Goal: Information Seeking & Learning: Learn about a topic

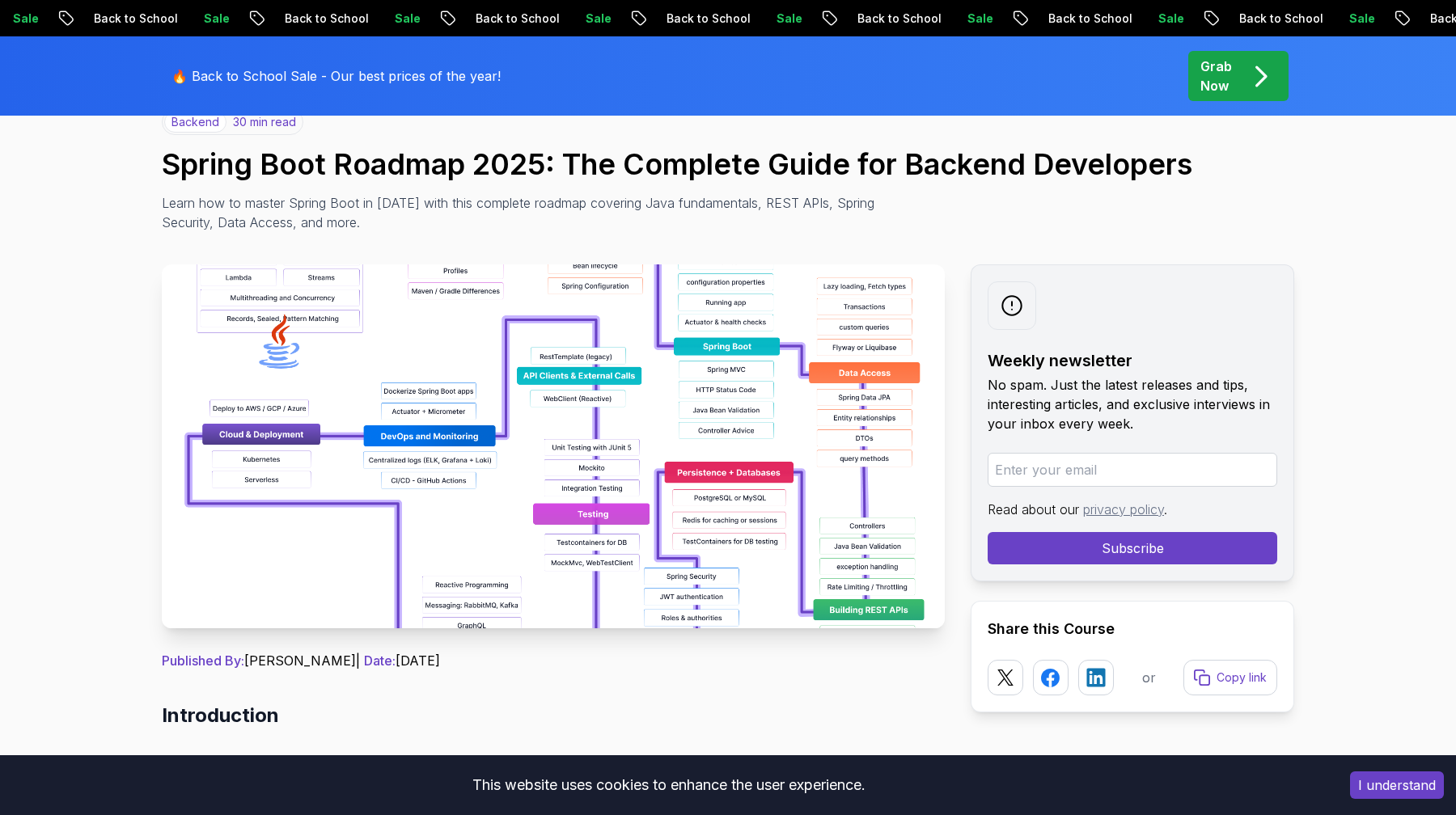
scroll to position [150, 0]
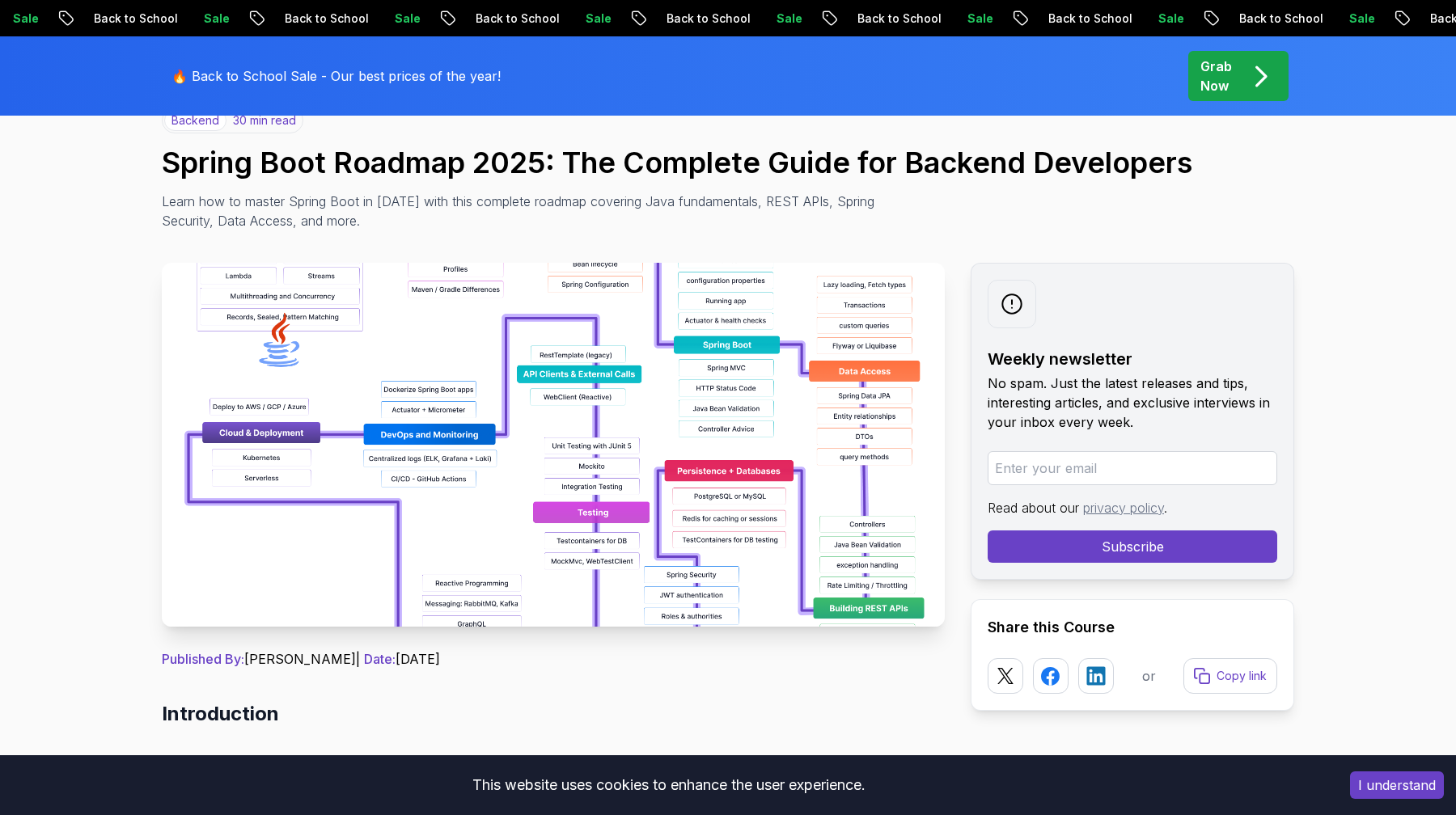
click at [560, 489] on img at bounding box center [554, 445] width 783 height 364
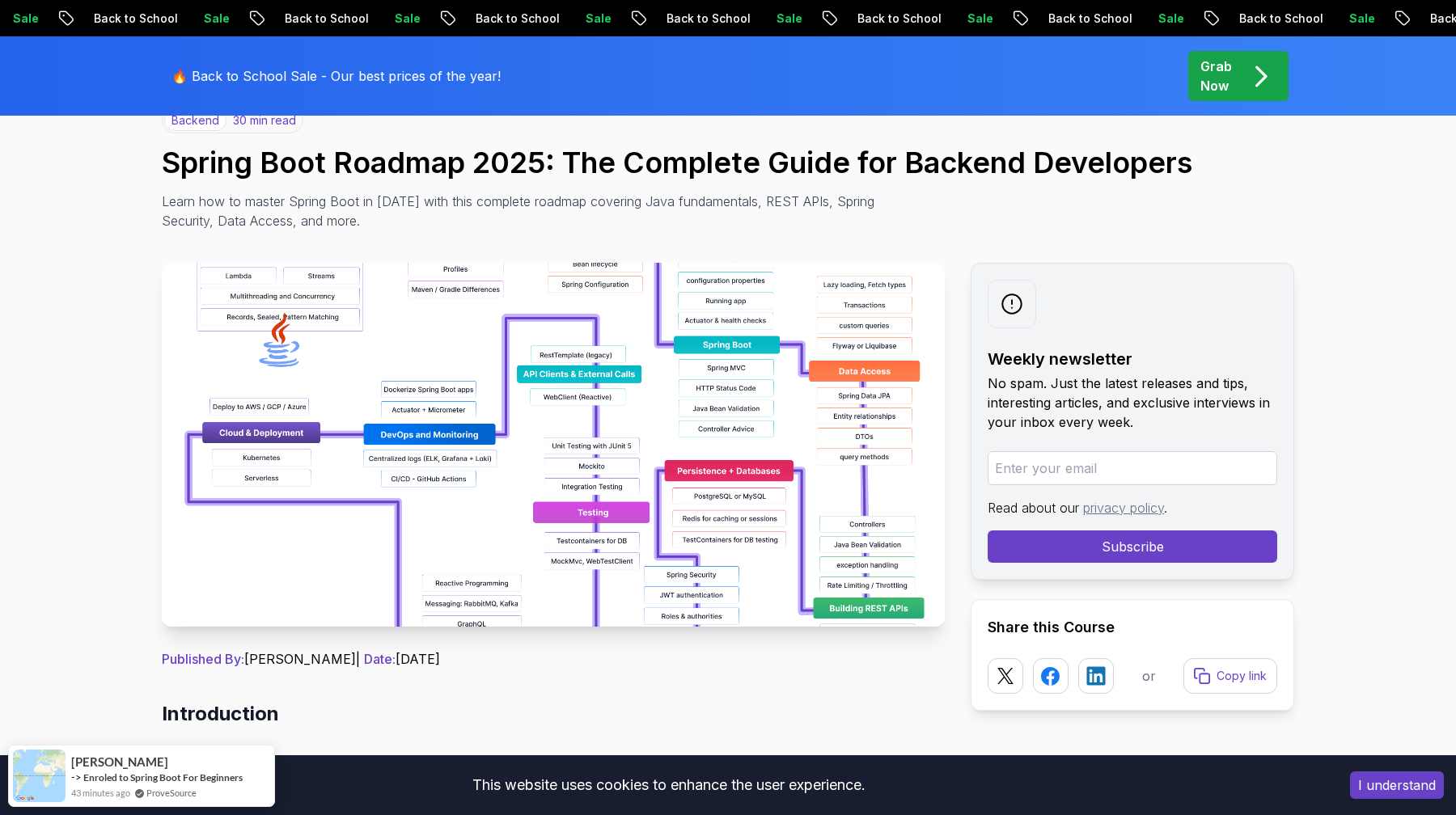
click at [607, 478] on img at bounding box center [554, 445] width 783 height 364
click at [555, 525] on img at bounding box center [554, 445] width 783 height 364
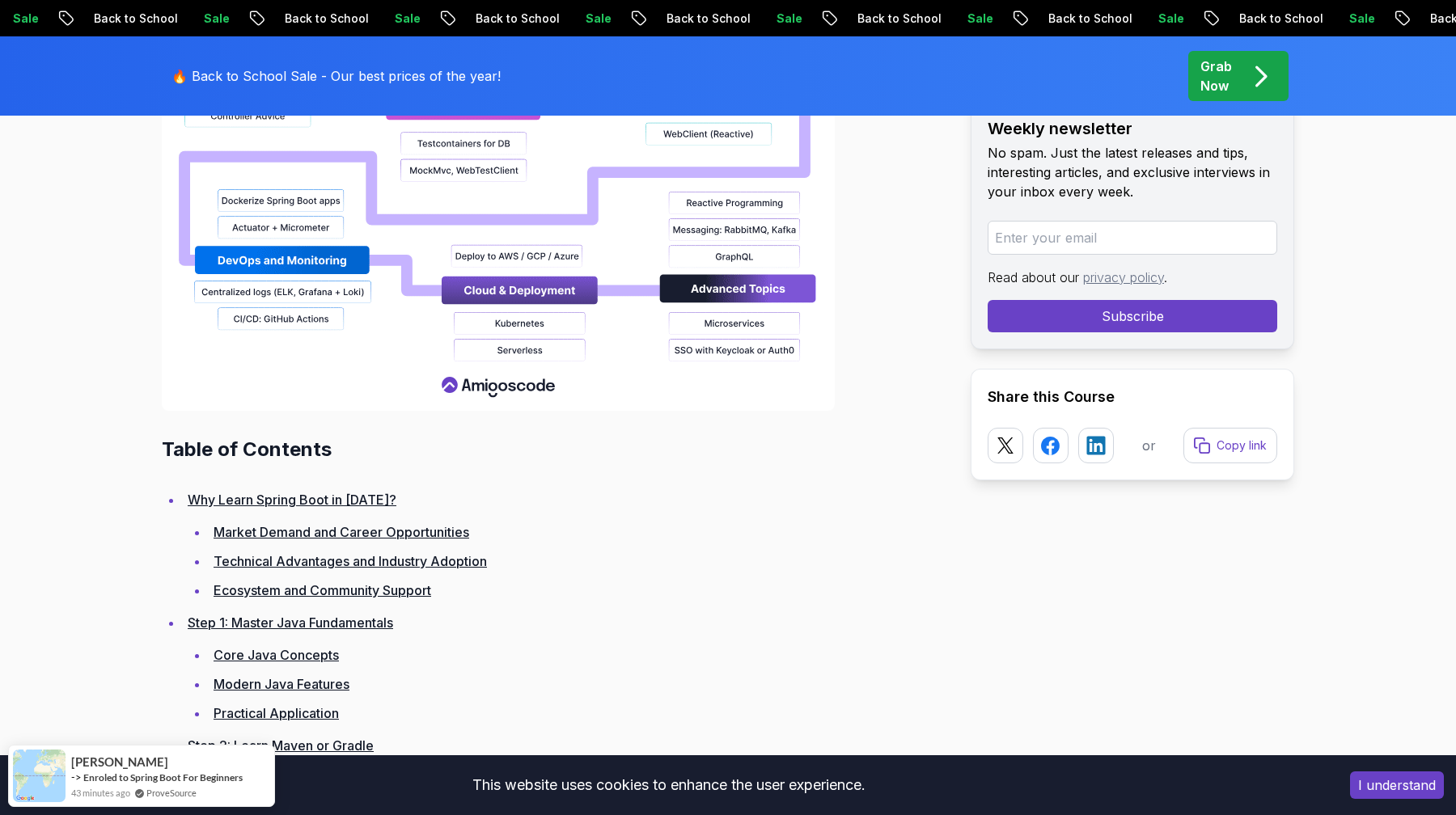
scroll to position [1927, 0]
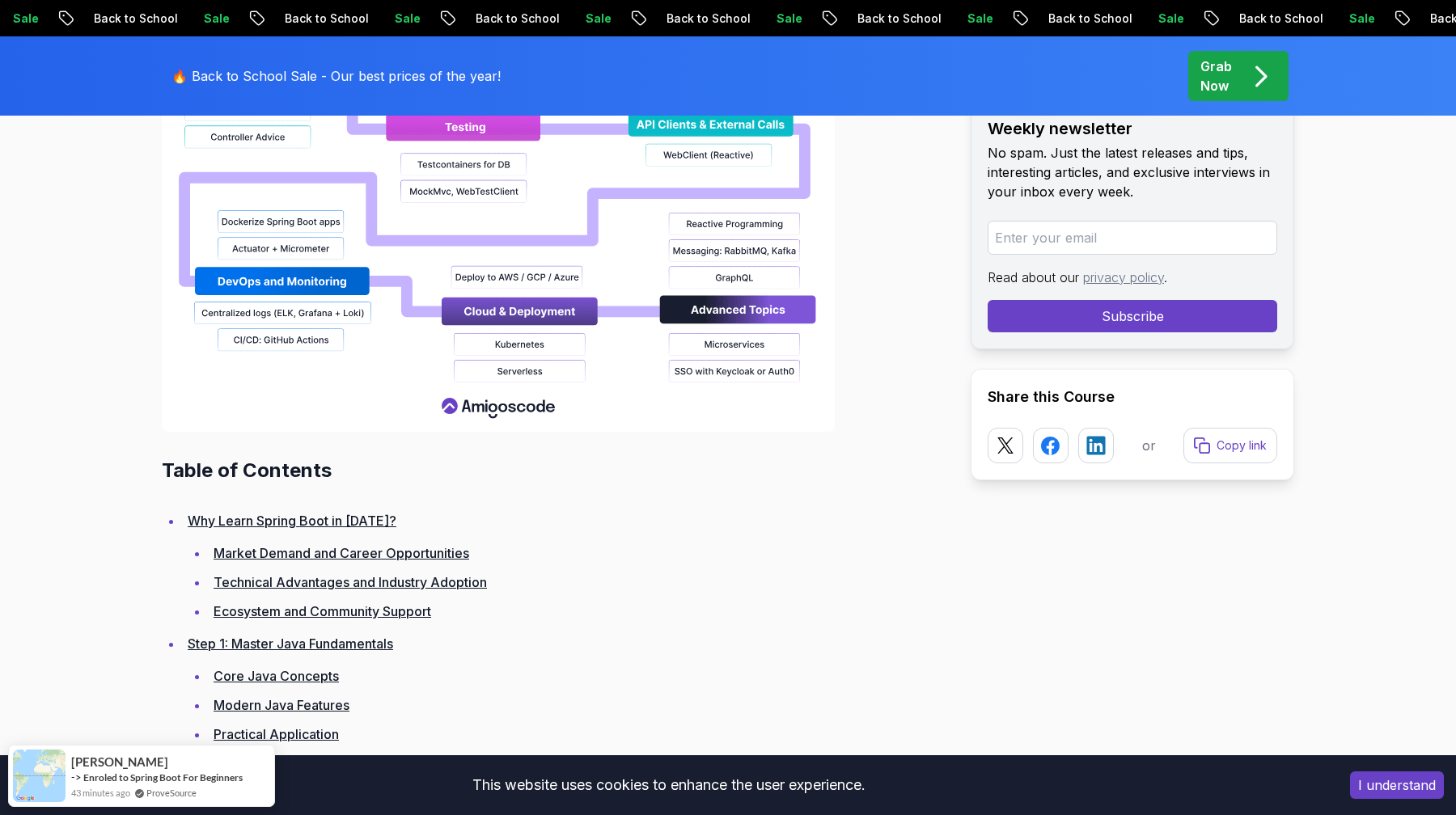
click at [333, 525] on link "Why Learn Spring Boot in [DATE]?" at bounding box center [292, 521] width 208 height 16
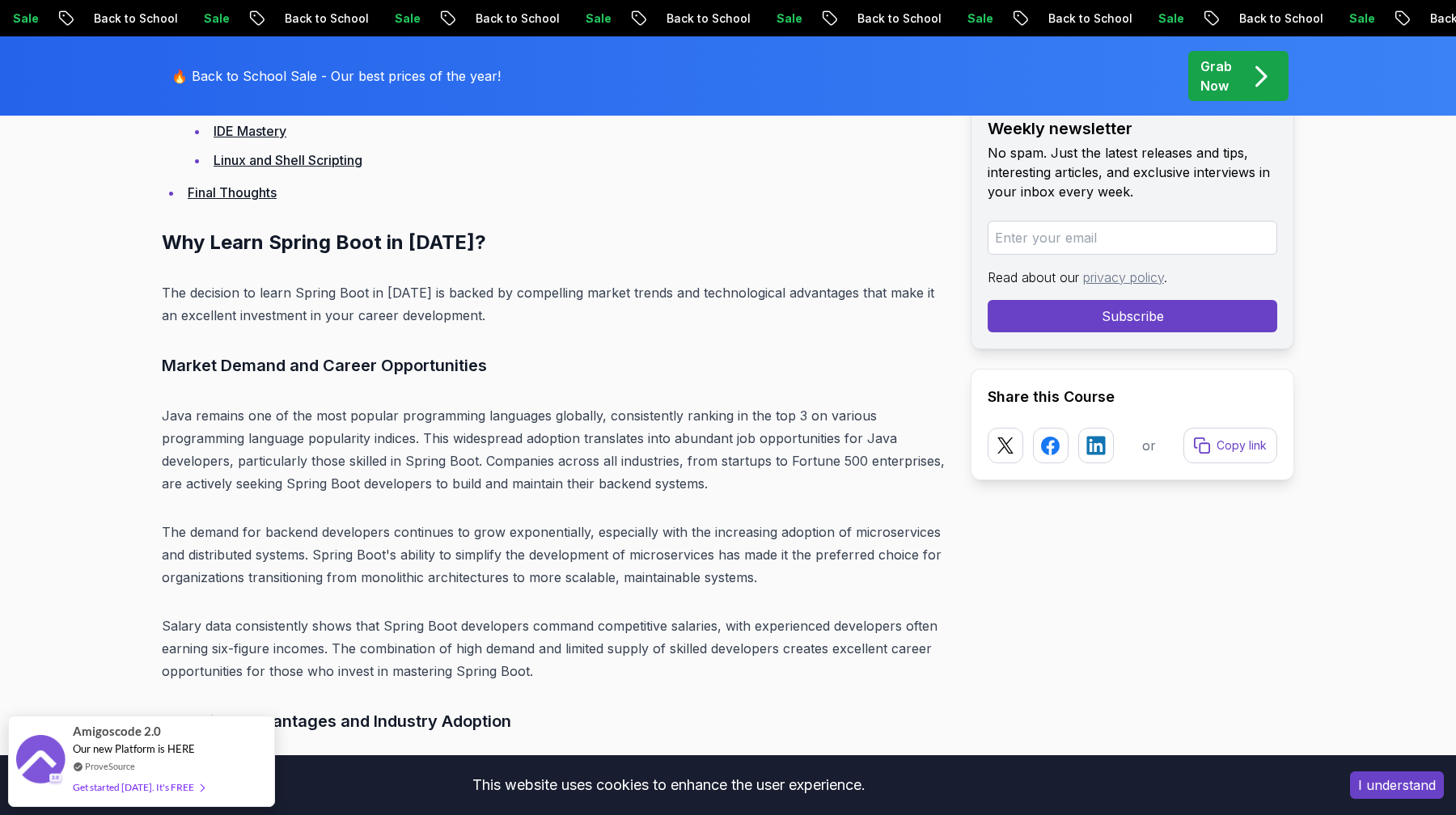
scroll to position [4134, 0]
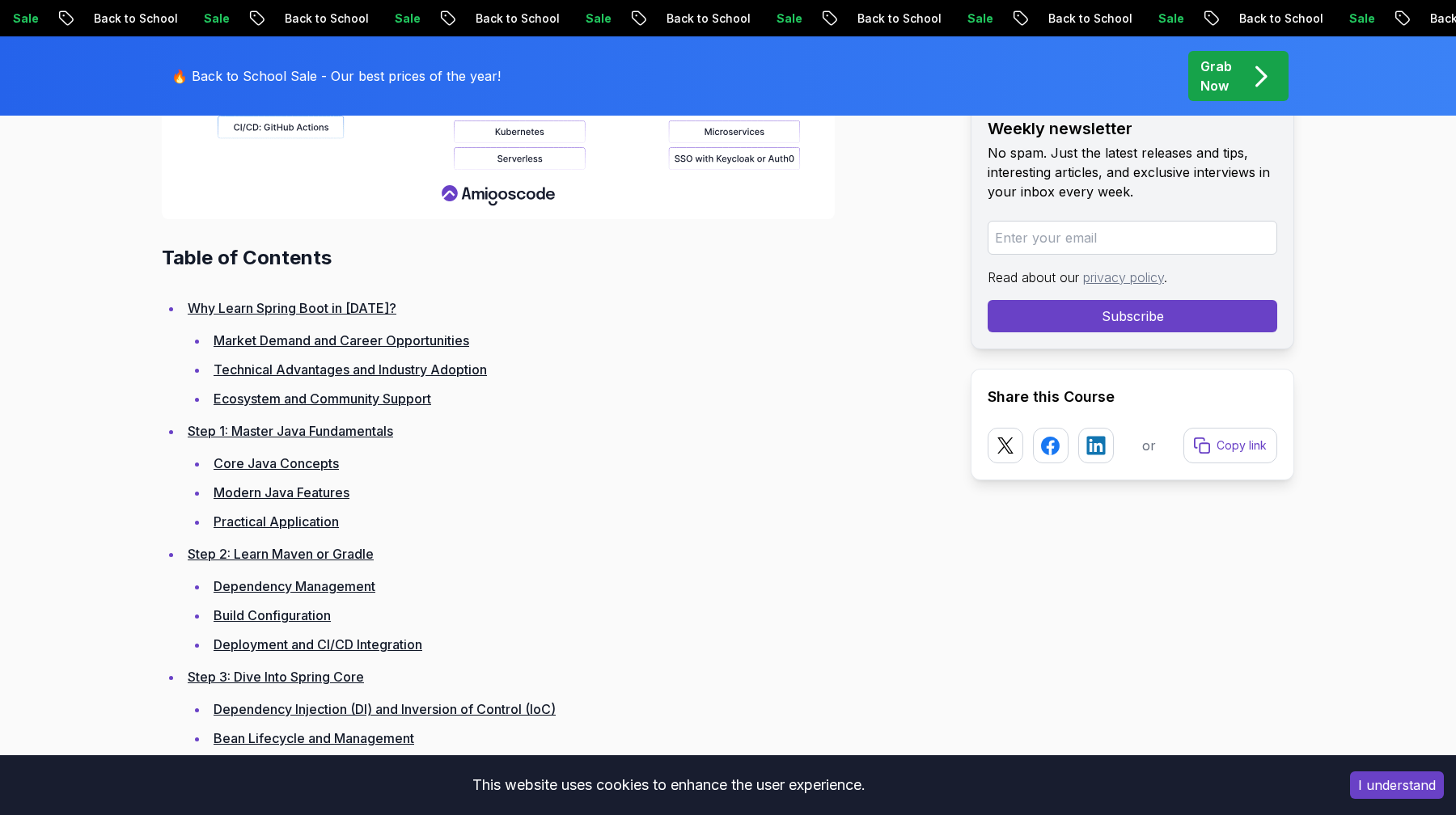
scroll to position [2119, 0]
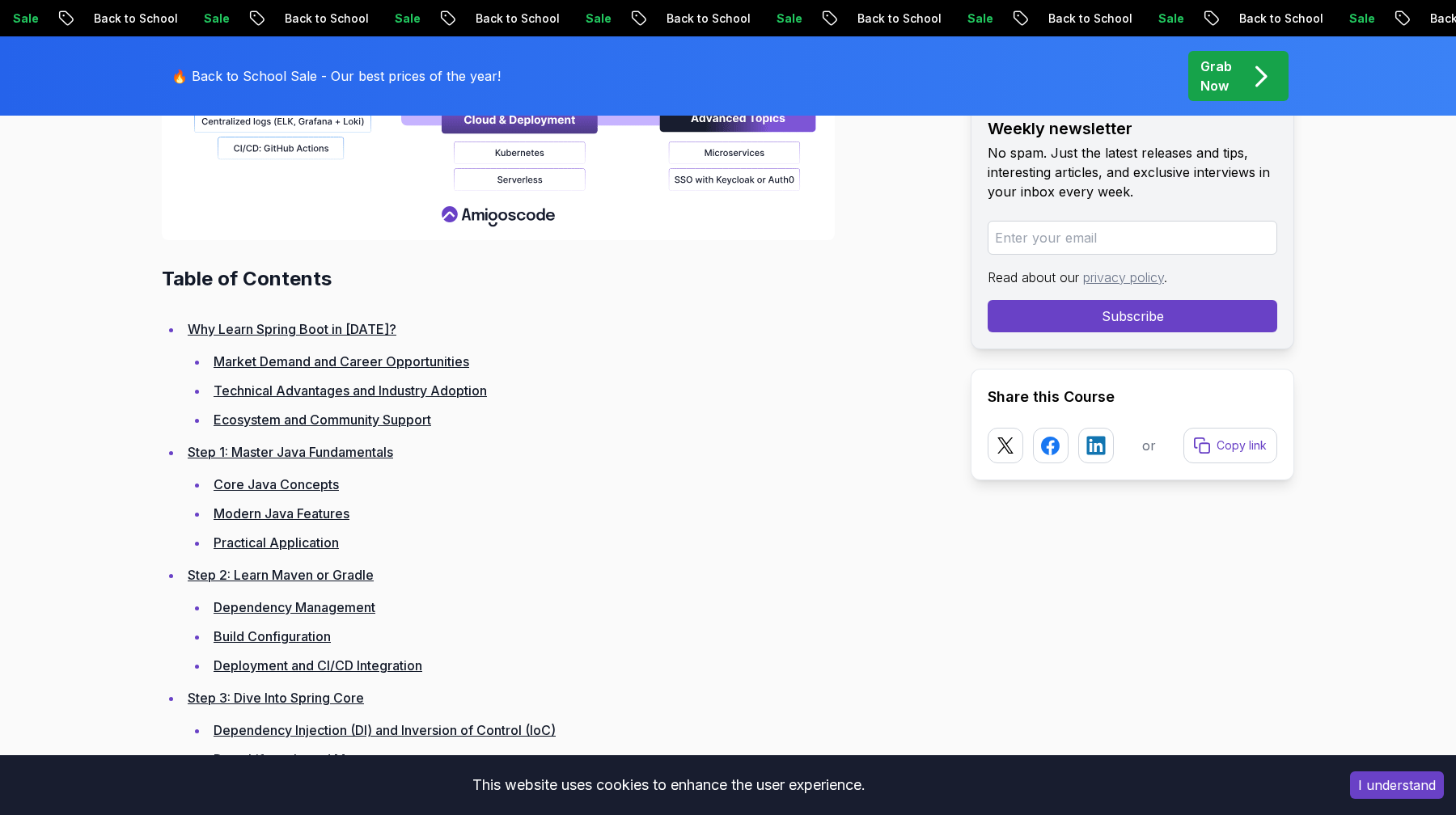
click at [349, 363] on link "Market Demand and Career Opportunities" at bounding box center [342, 361] width 256 height 16
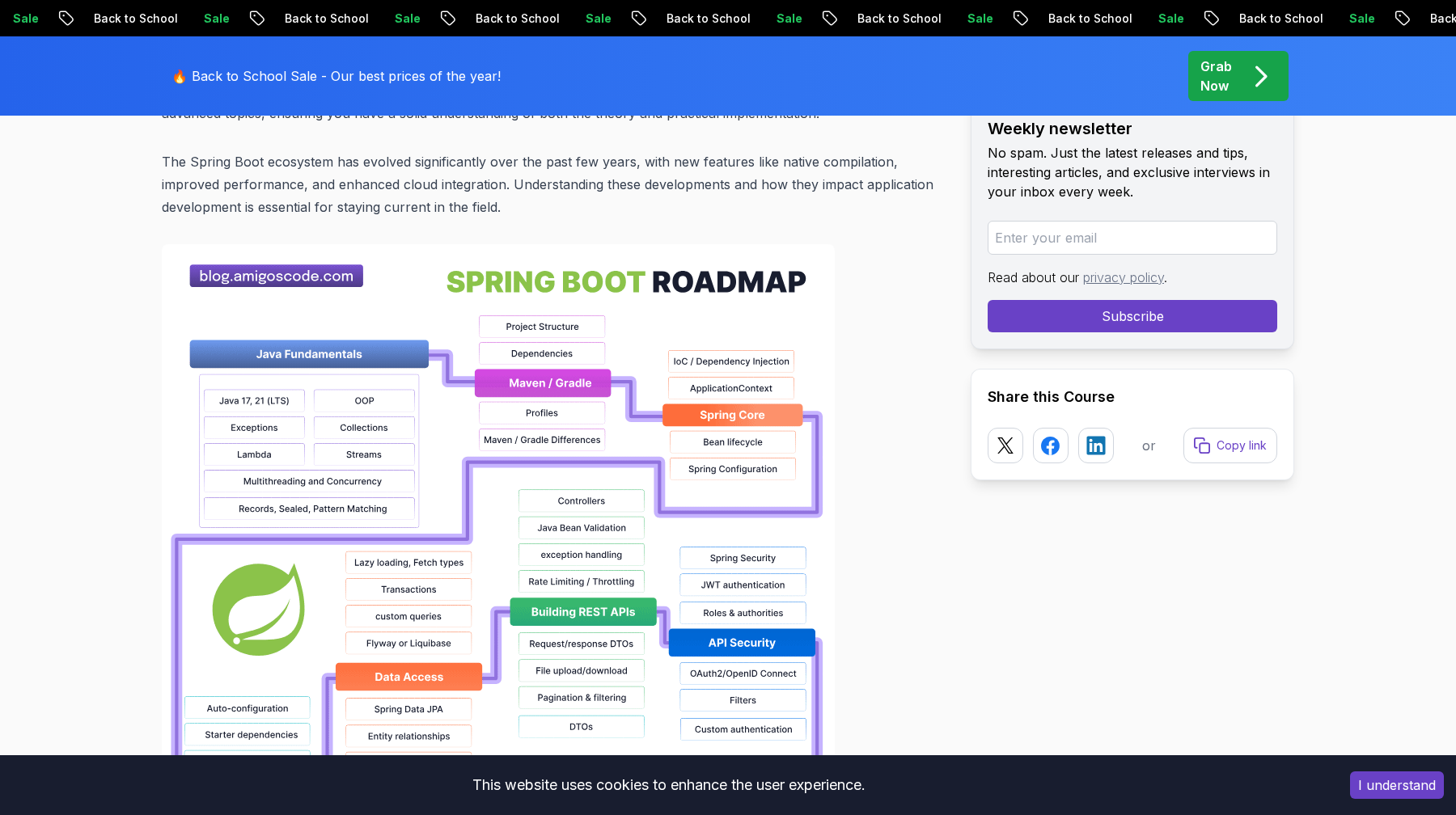
scroll to position [1102, 0]
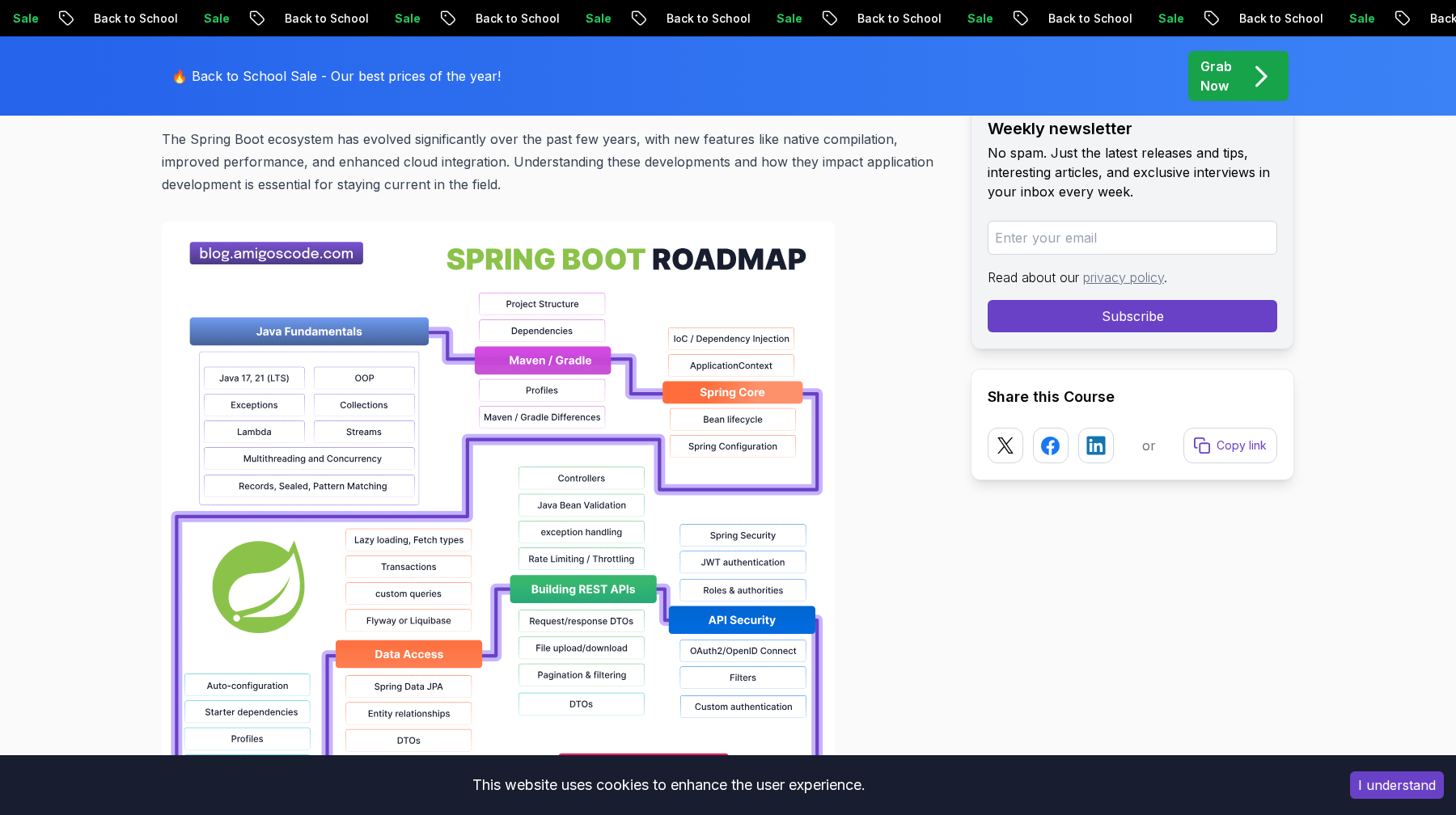
click at [255, 464] on img at bounding box center [498, 739] width 673 height 1035
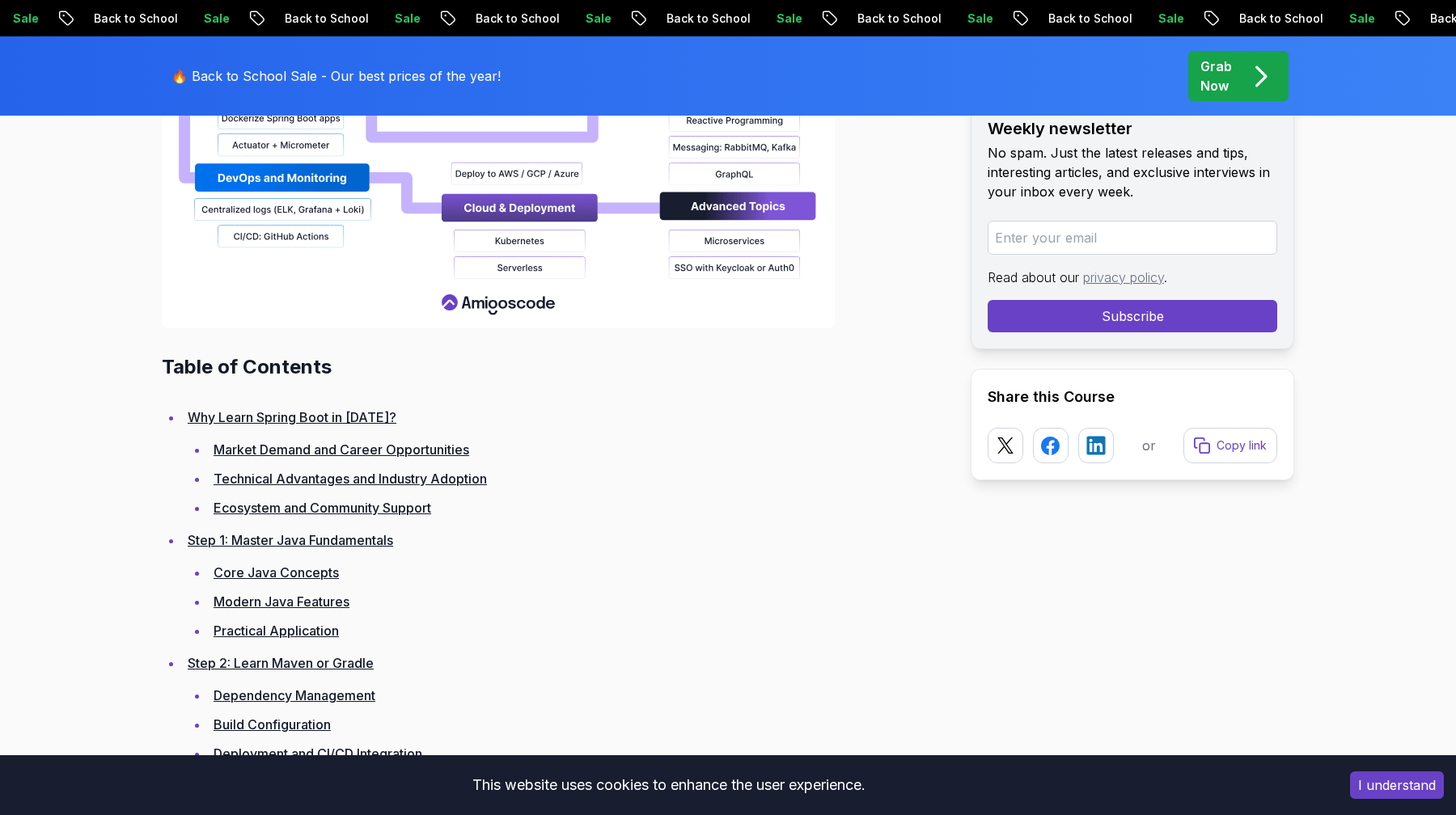
scroll to position [2036, 0]
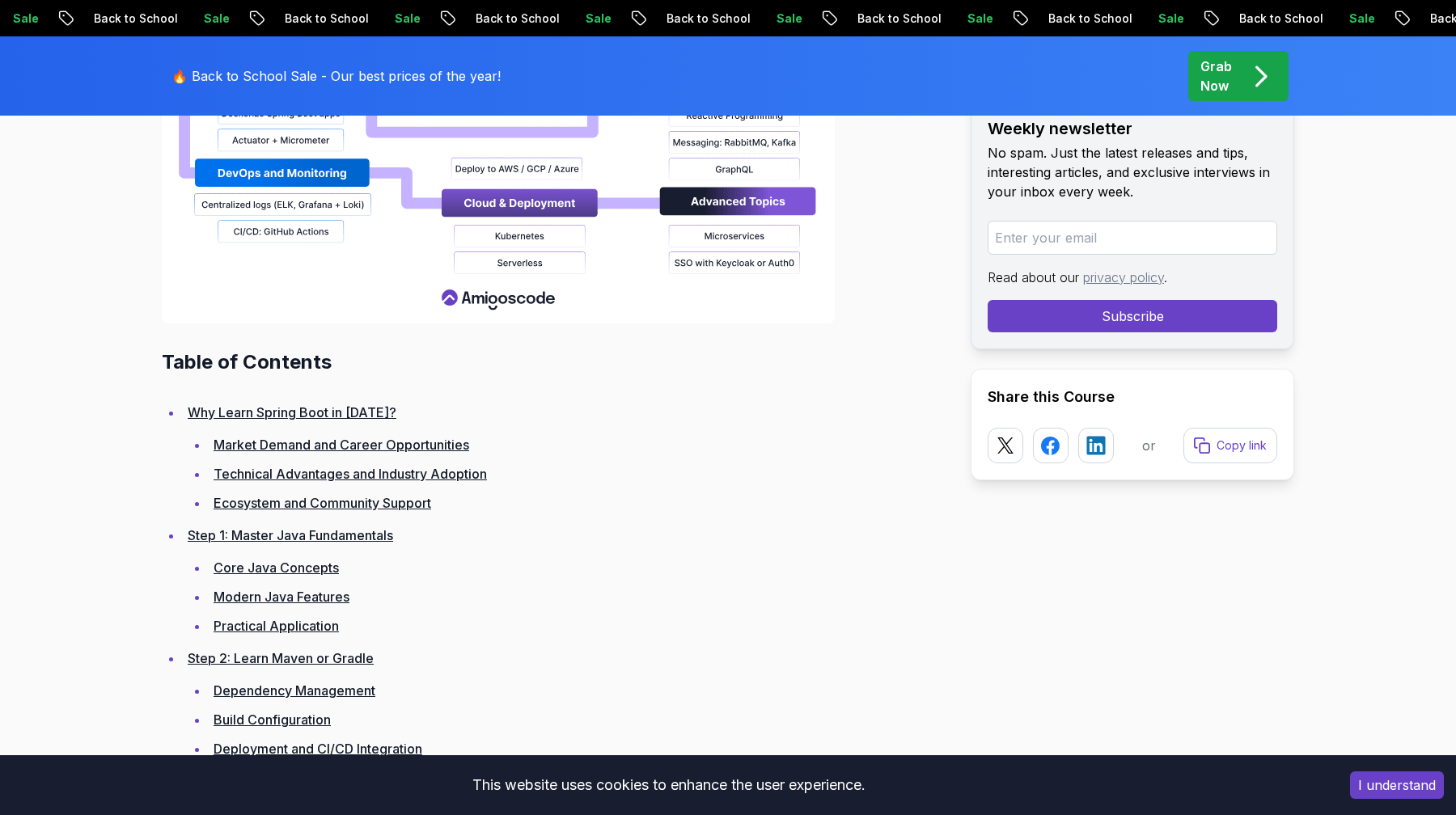
click at [393, 478] on link "Technical Advantages and Industry Adoption" at bounding box center [351, 474] width 274 height 16
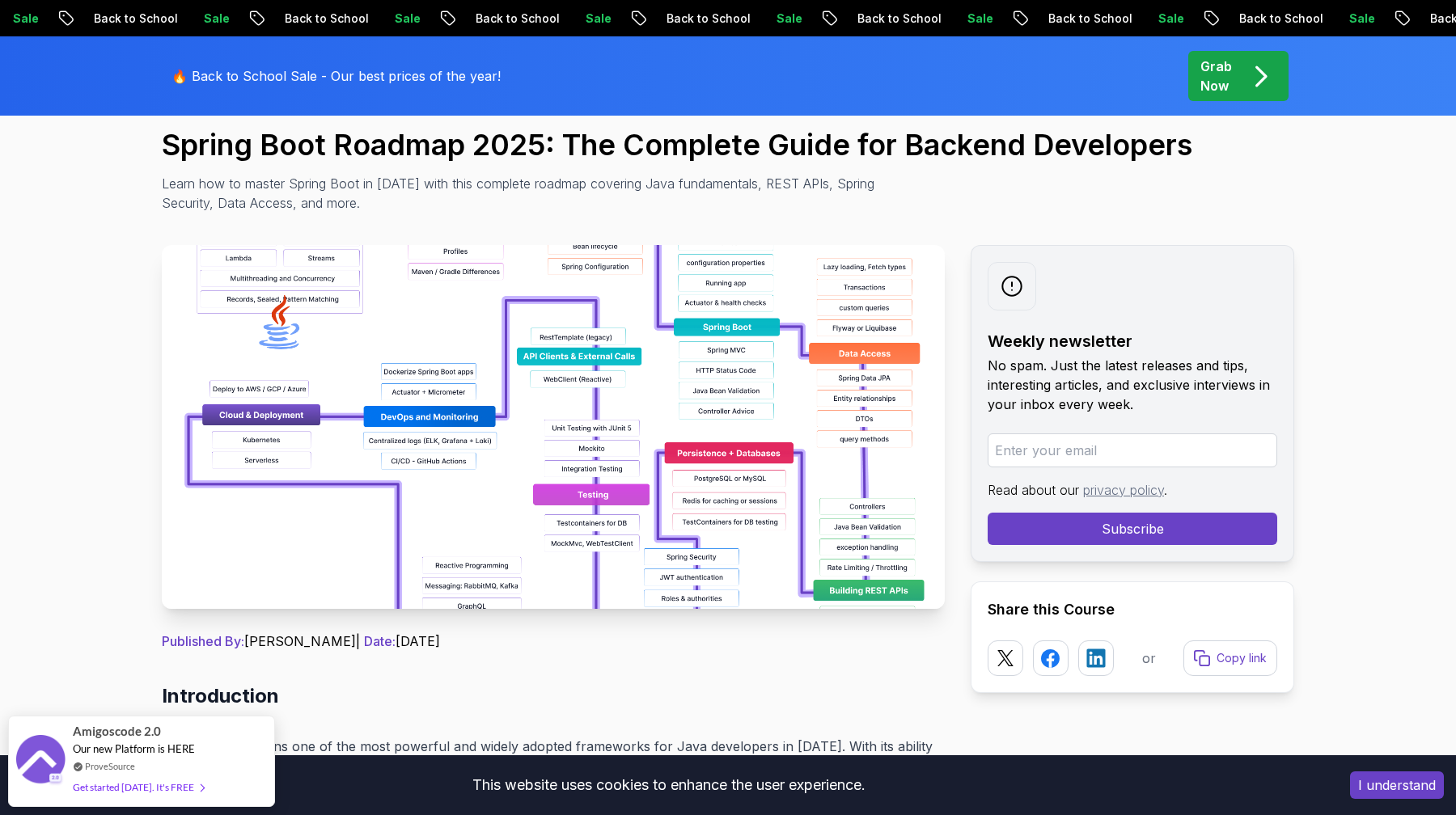
scroll to position [170, 0]
